Goal: Transaction & Acquisition: Purchase product/service

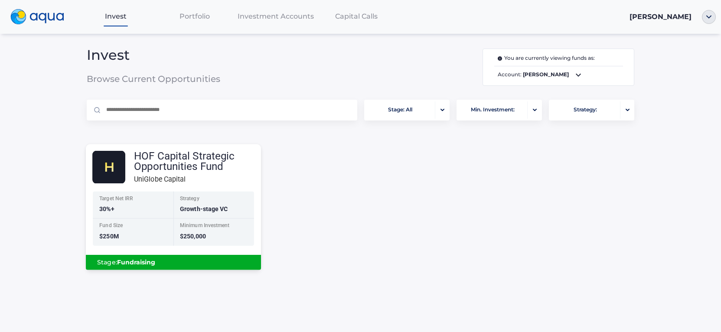
click at [232, 177] on div "UniGlobe Capital" at bounding box center [197, 179] width 127 height 11
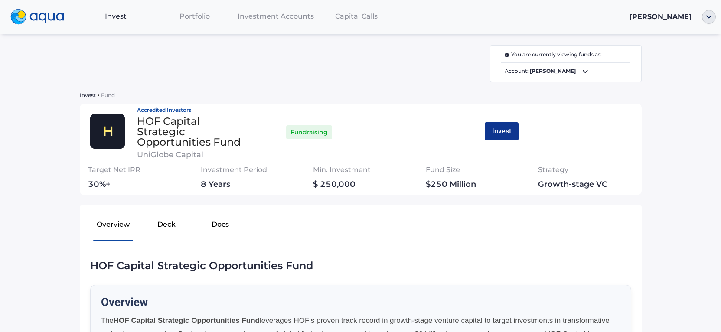
click at [493, 129] on button "Invest" at bounding box center [502, 131] width 34 height 18
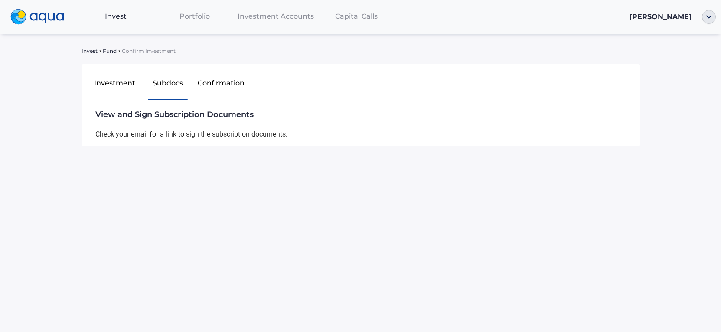
click at [246, 137] on div "View and Sign Subscription Documents Check your email for a link to sign the su…" at bounding box center [362, 123] width 534 height 46
click at [232, 112] on span "View and Sign Subscription Documents" at bounding box center [362, 112] width 534 height 25
click at [96, 118] on span "View and Sign Subscription Documents" at bounding box center [362, 112] width 534 height 25
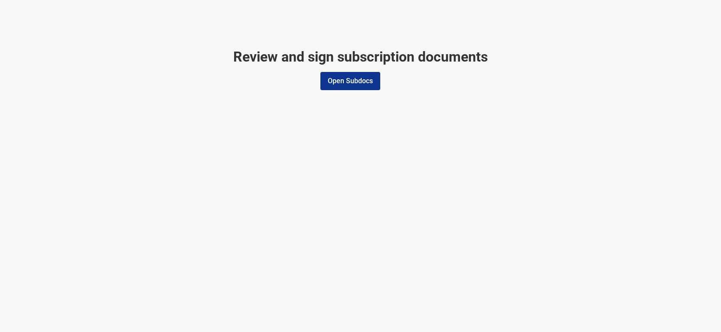
click at [354, 85] on button "Open Subdocs" at bounding box center [351, 81] width 60 height 18
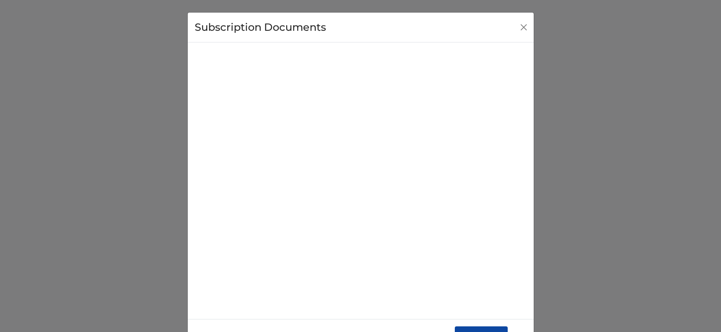
scroll to position [32, 0]
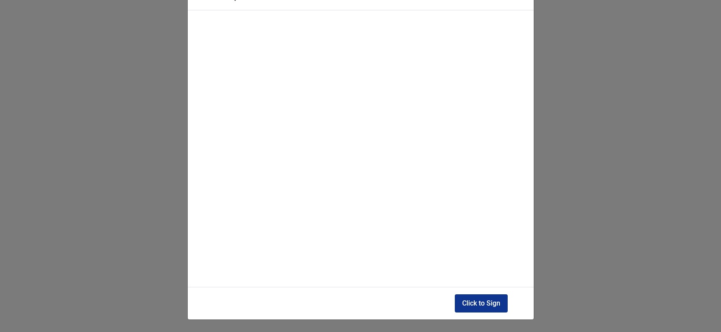
click at [478, 307] on button "Click to Sign" at bounding box center [481, 304] width 53 height 18
